Goal: Find specific page/section

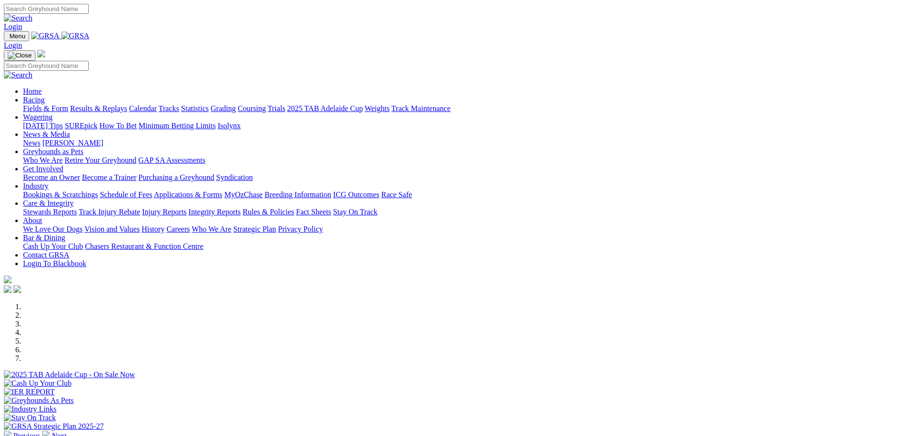
click at [127, 104] on link "Results & Replays" at bounding box center [98, 108] width 57 height 8
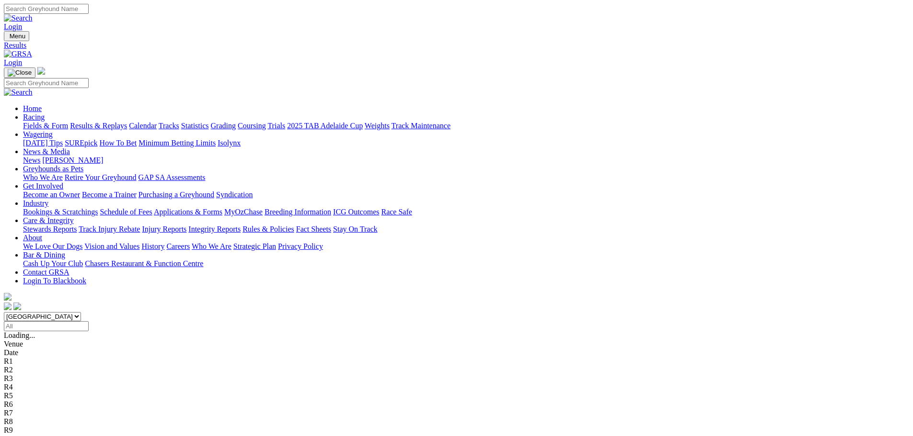
click at [68, 122] on link "Fields & Form" at bounding box center [45, 126] width 45 height 8
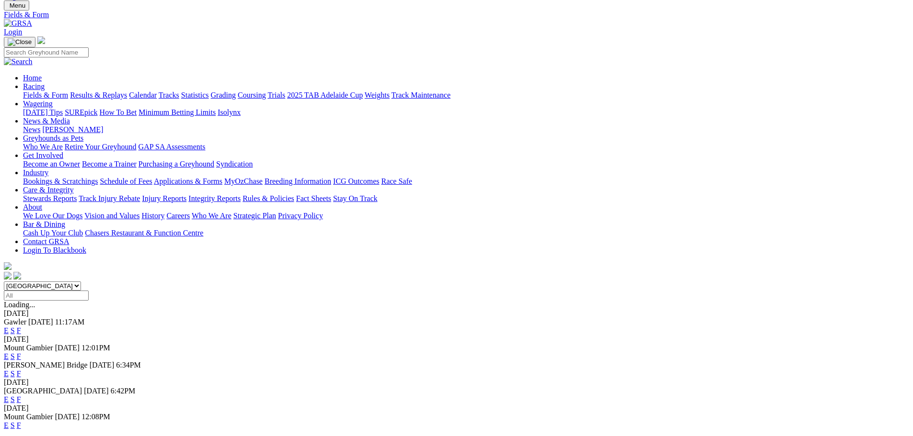
scroll to position [48, 0]
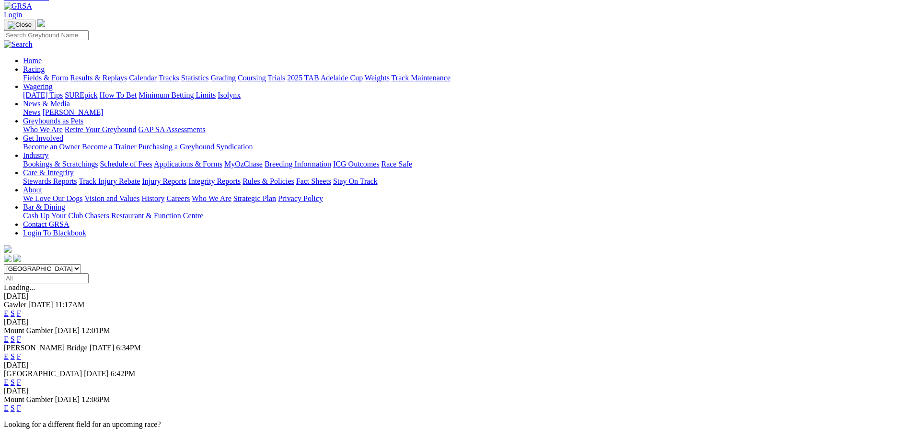
click at [21, 378] on link "F" at bounding box center [19, 382] width 4 height 8
